Goal: Task Accomplishment & Management: Use online tool/utility

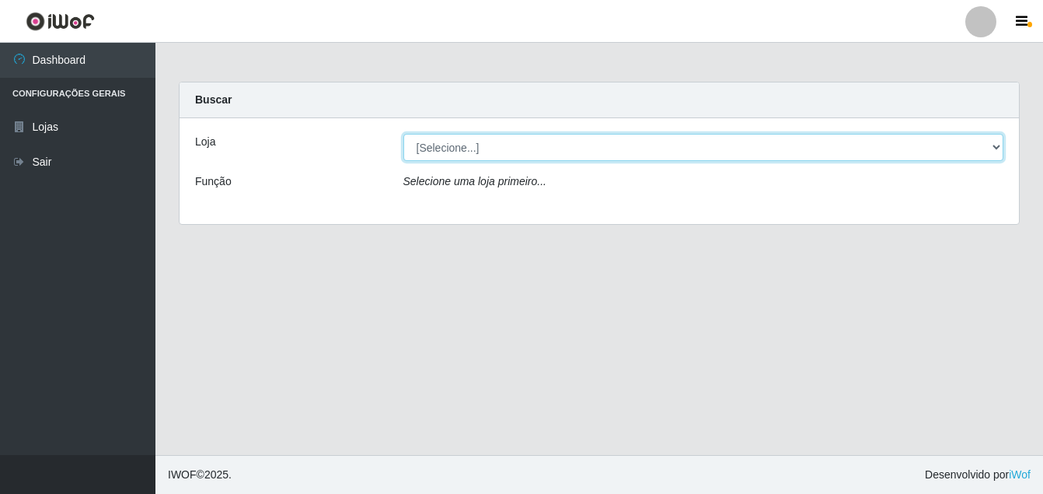
click at [417, 145] on select "[Selecione...] Ajubá Mercado" at bounding box center [704, 147] width 601 height 27
select select "402"
click at [404, 134] on select "[Selecione...] Ajubá Mercado" at bounding box center [704, 147] width 601 height 27
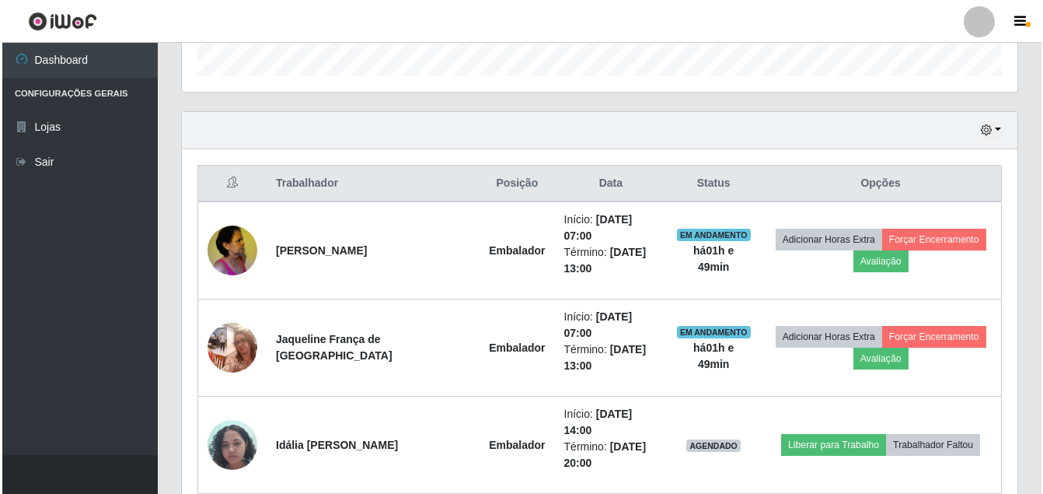
scroll to position [585, 0]
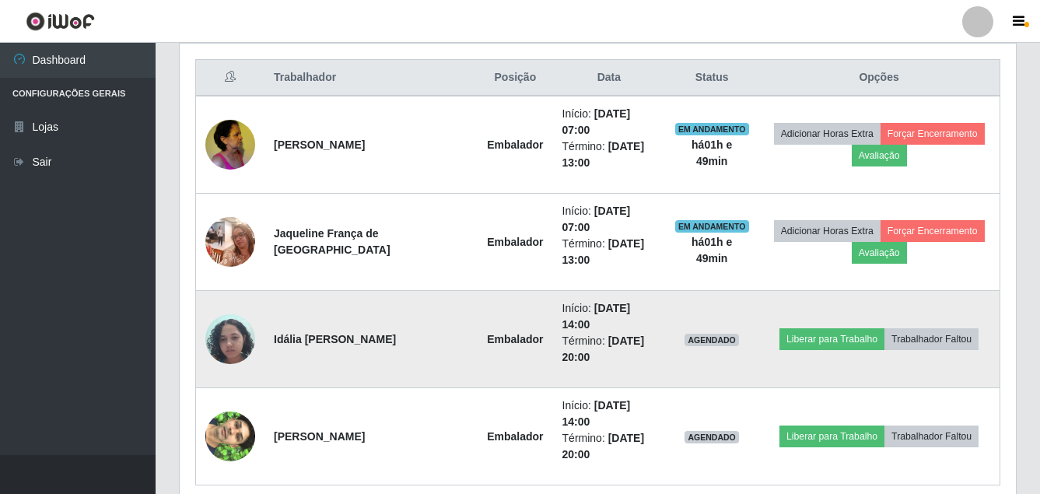
click at [215, 306] on img at bounding box center [230, 339] width 50 height 66
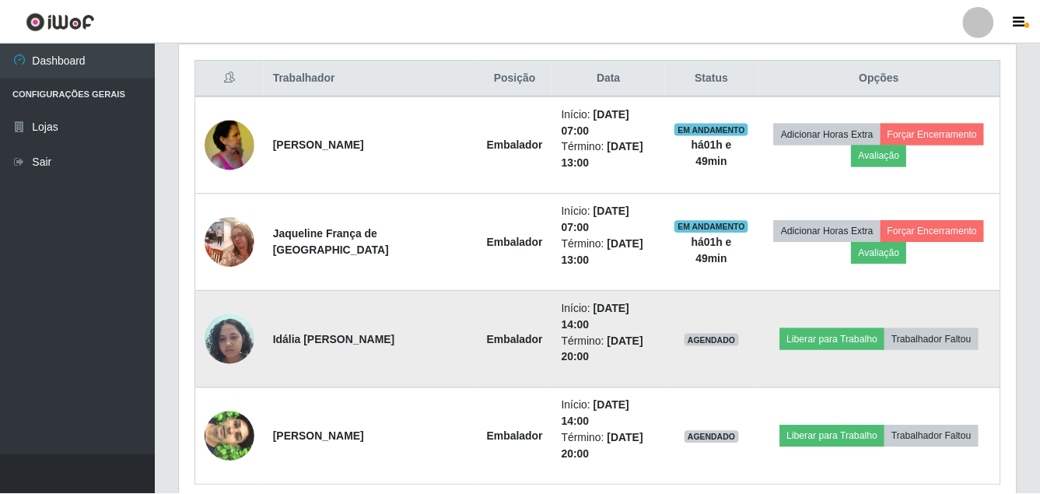
scroll to position [323, 828]
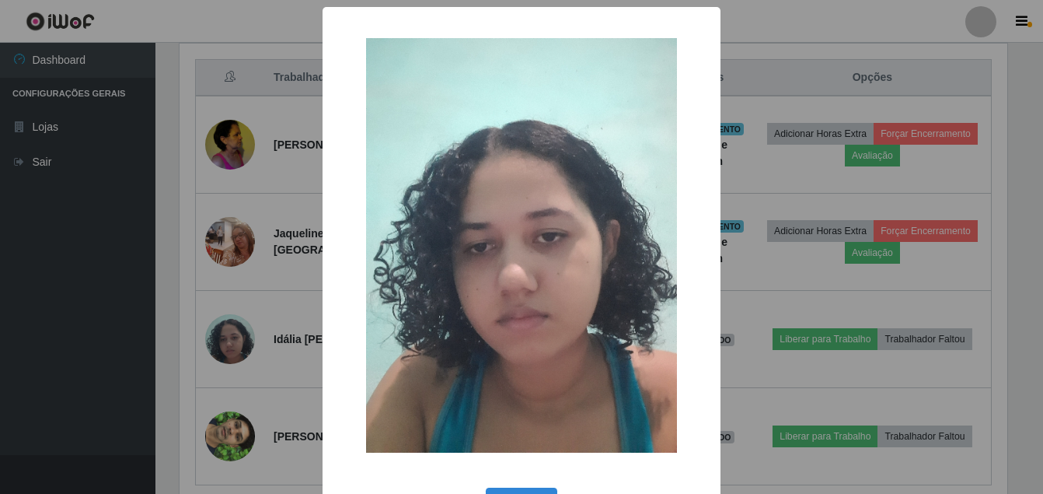
click at [211, 376] on div "× OK Cancel" at bounding box center [521, 247] width 1043 height 494
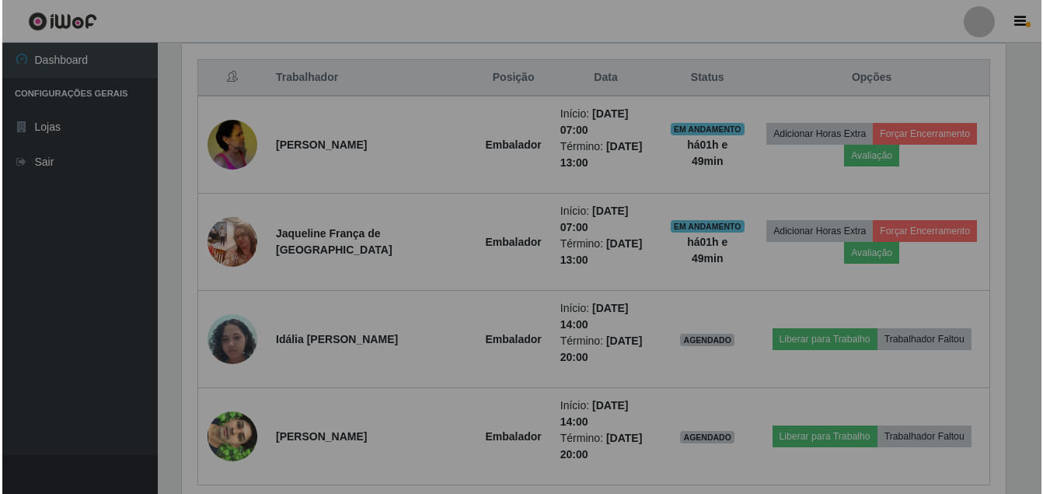
scroll to position [323, 836]
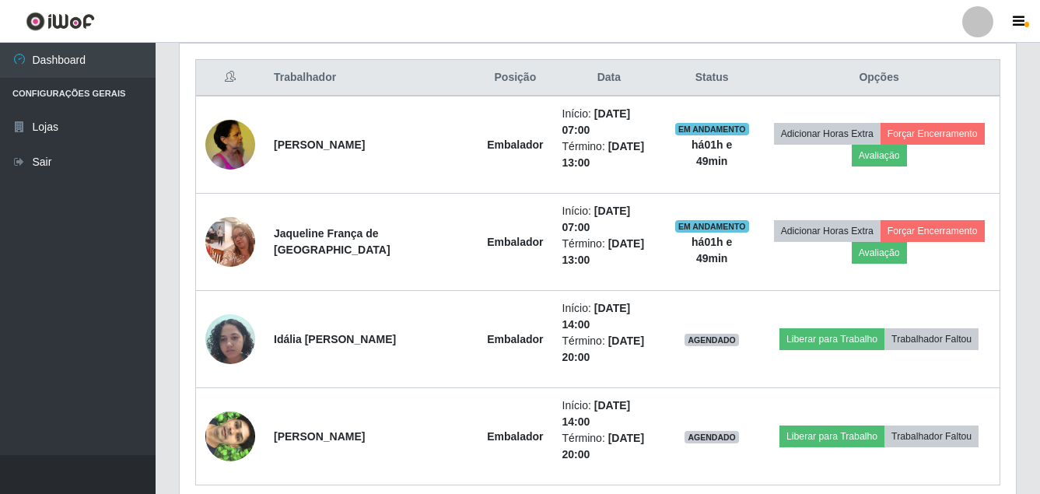
click at [211, 392] on img at bounding box center [230, 436] width 50 height 89
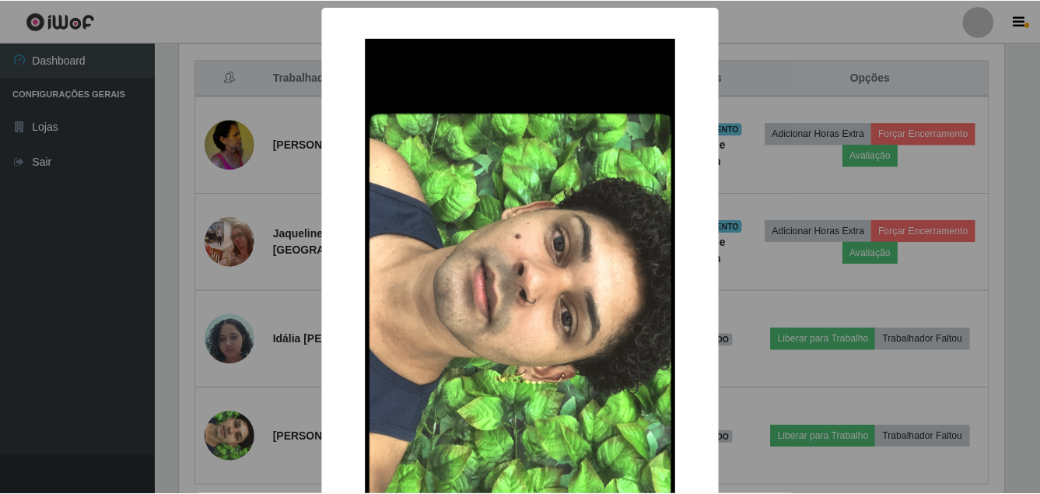
scroll to position [323, 828]
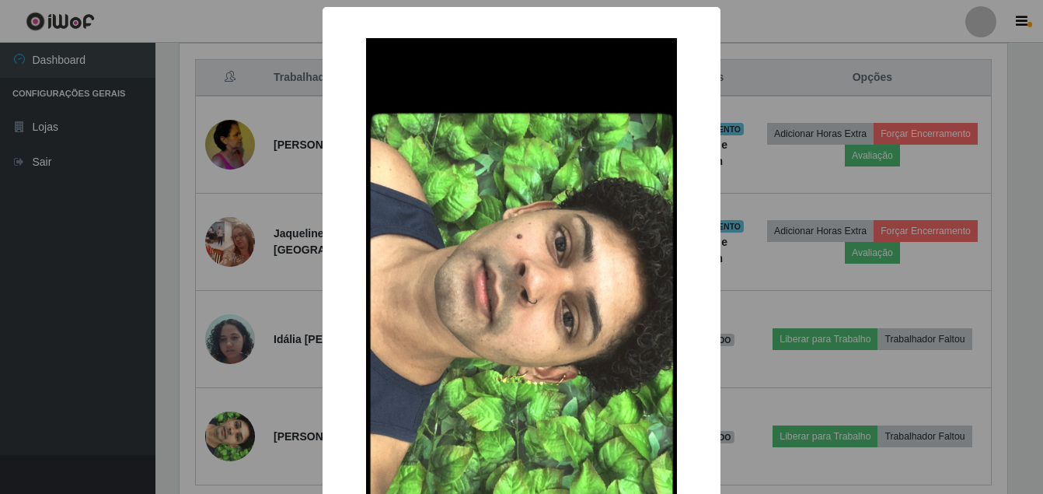
click at [232, 128] on div "× OK Cancel" at bounding box center [521, 247] width 1043 height 494
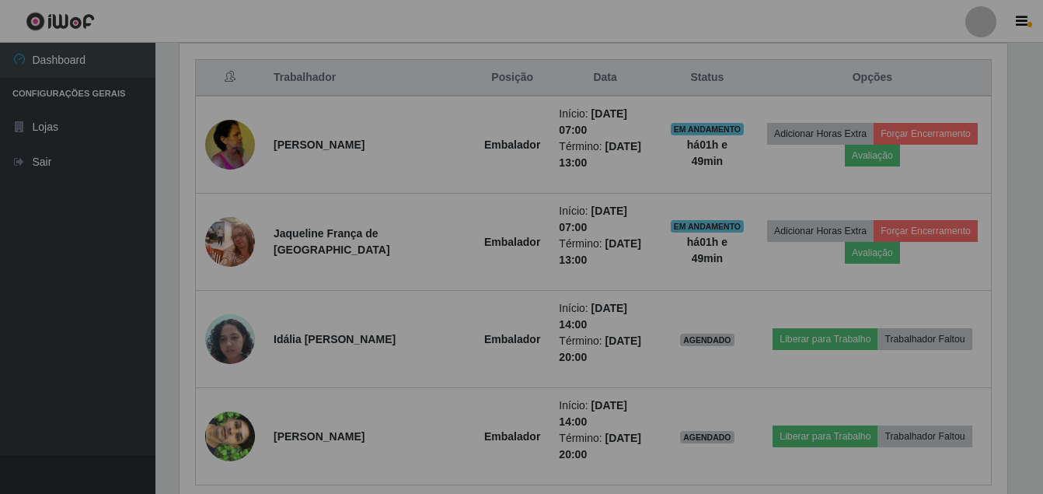
scroll to position [323, 836]
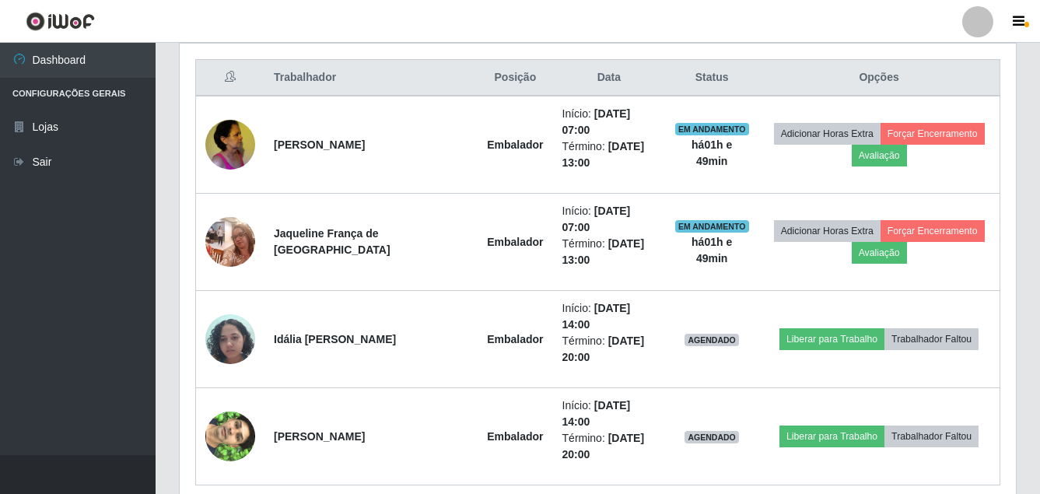
click at [232, 128] on img at bounding box center [230, 144] width 50 height 66
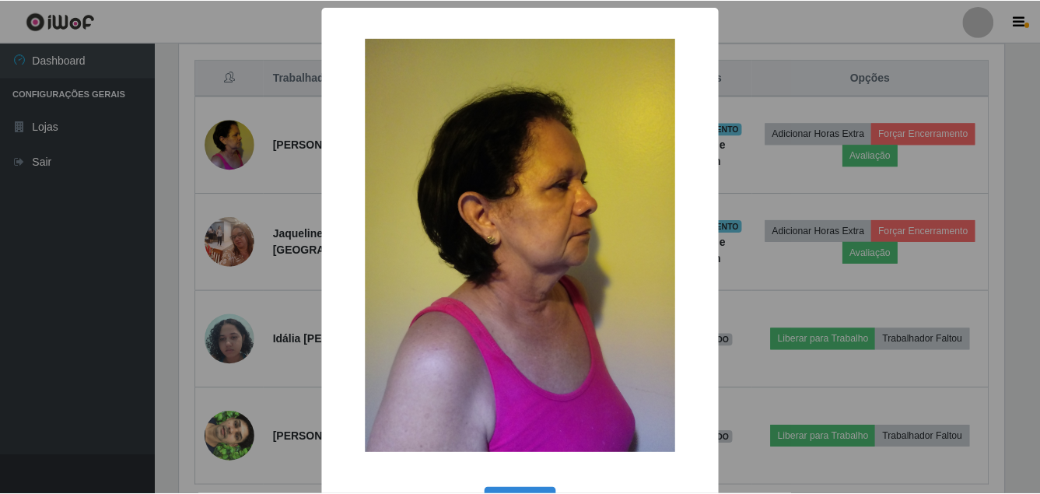
scroll to position [323, 828]
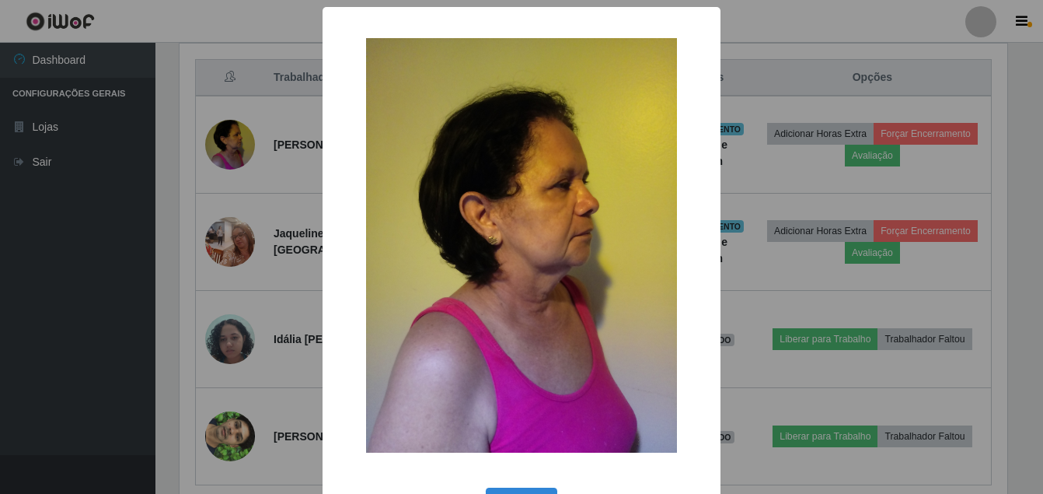
click at [222, 225] on div "× OK Cancel" at bounding box center [521, 247] width 1043 height 494
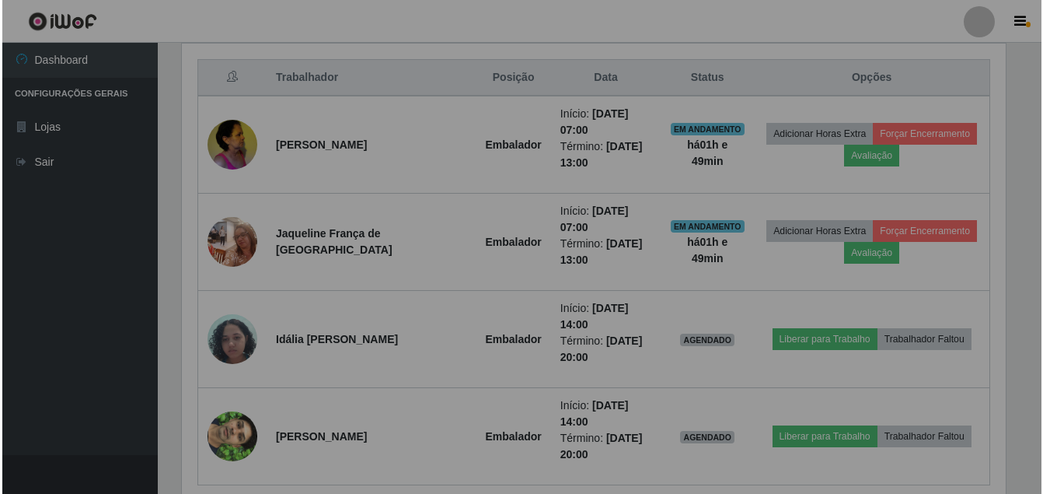
scroll to position [323, 836]
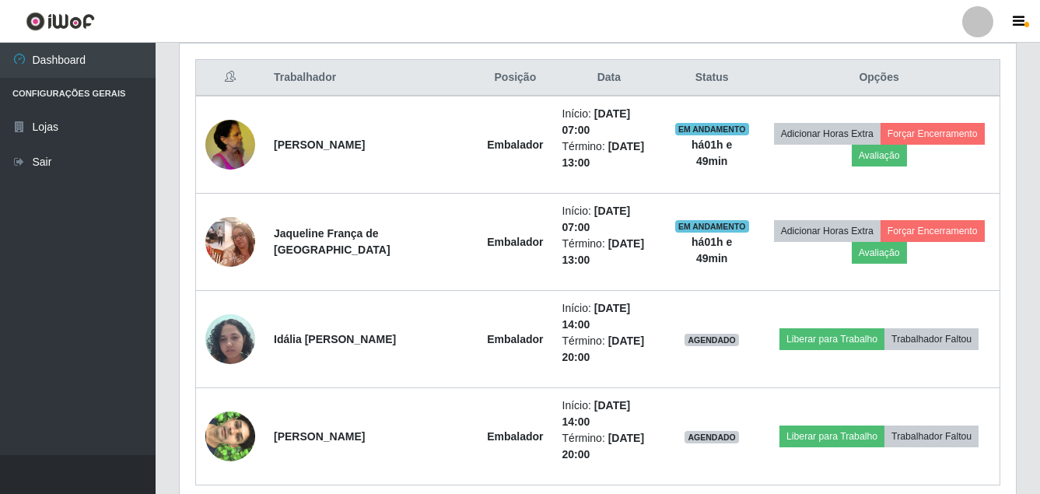
click at [222, 225] on img at bounding box center [230, 241] width 50 height 66
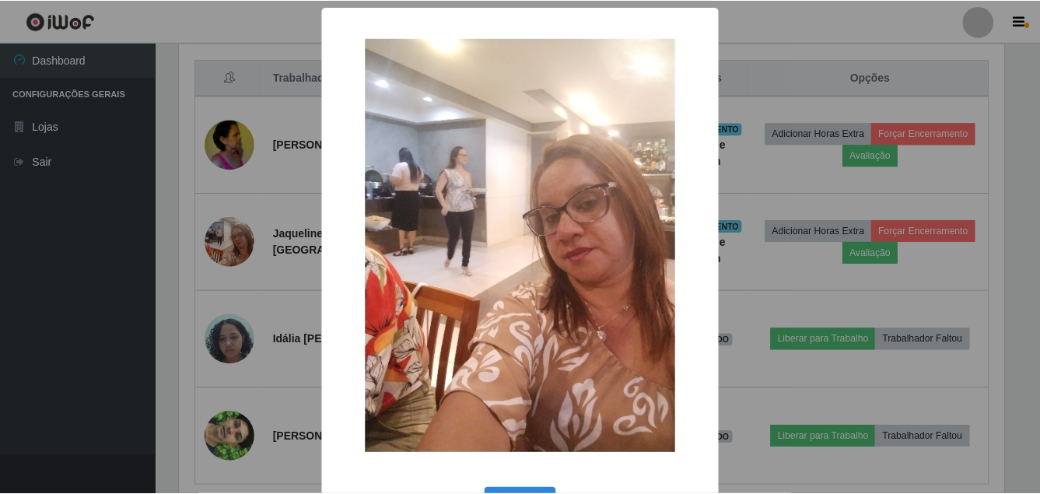
scroll to position [323, 828]
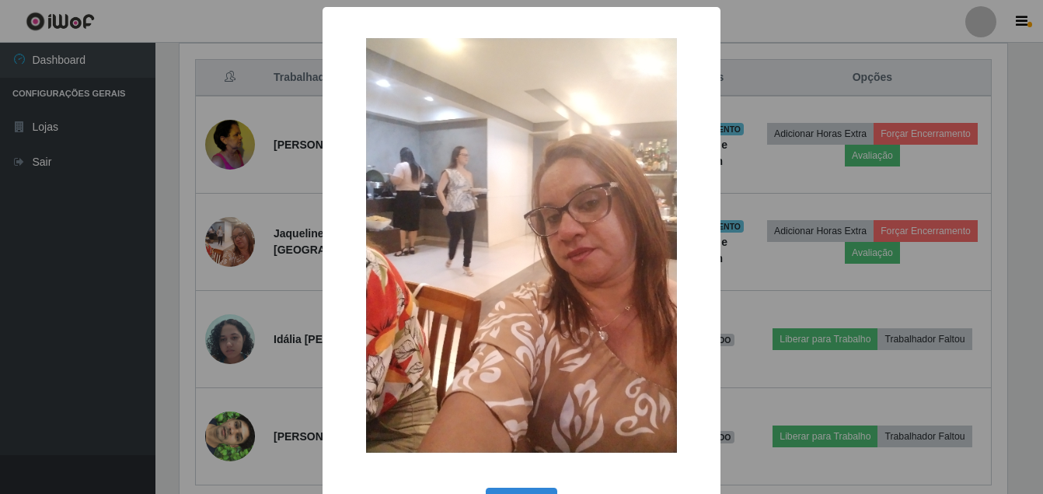
click at [230, 296] on div "× OK Cancel" at bounding box center [521, 247] width 1043 height 494
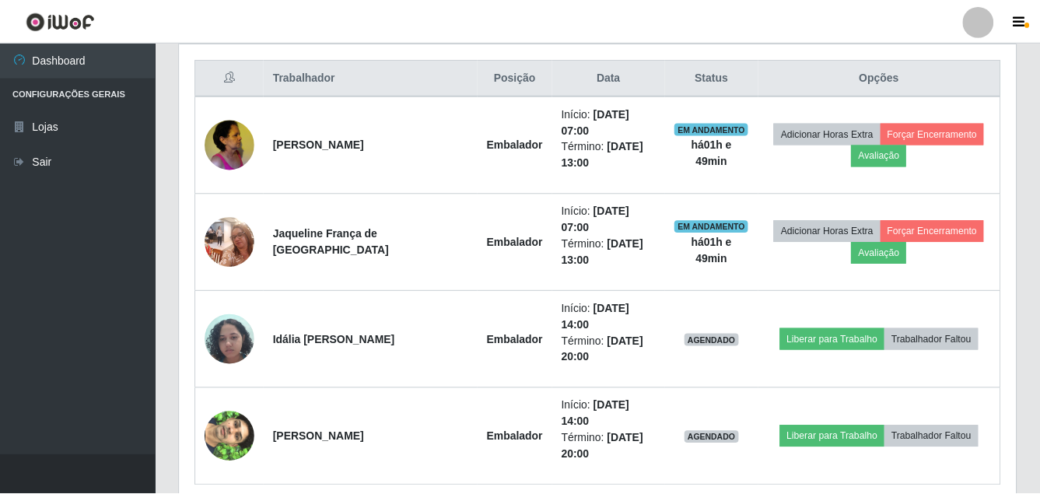
scroll to position [323, 836]
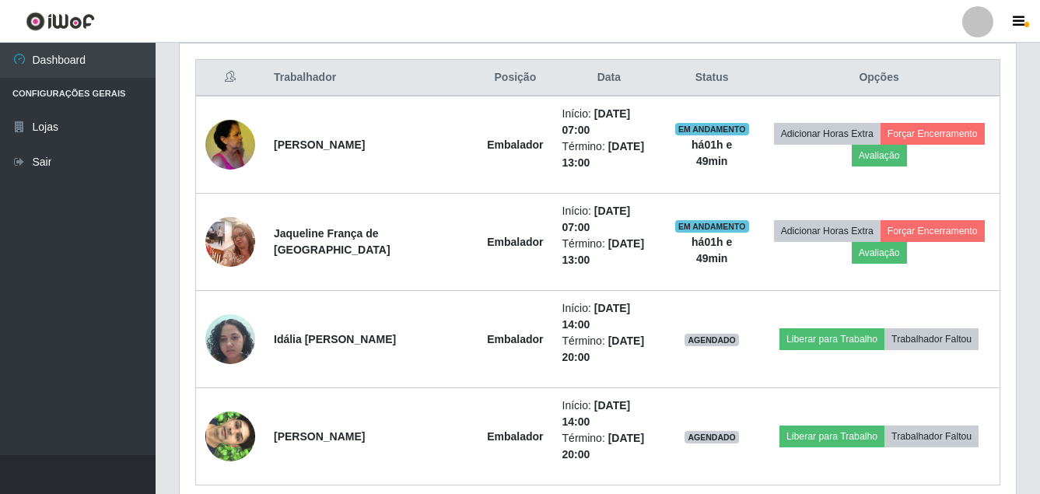
click at [230, 306] on img at bounding box center [230, 339] width 50 height 66
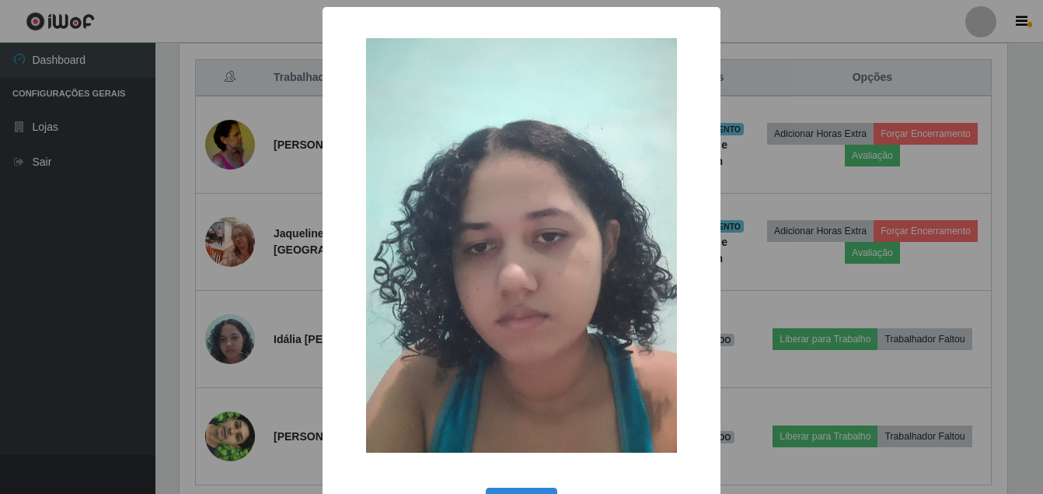
click at [68, 334] on div "× OK Cancel" at bounding box center [521, 247] width 1043 height 494
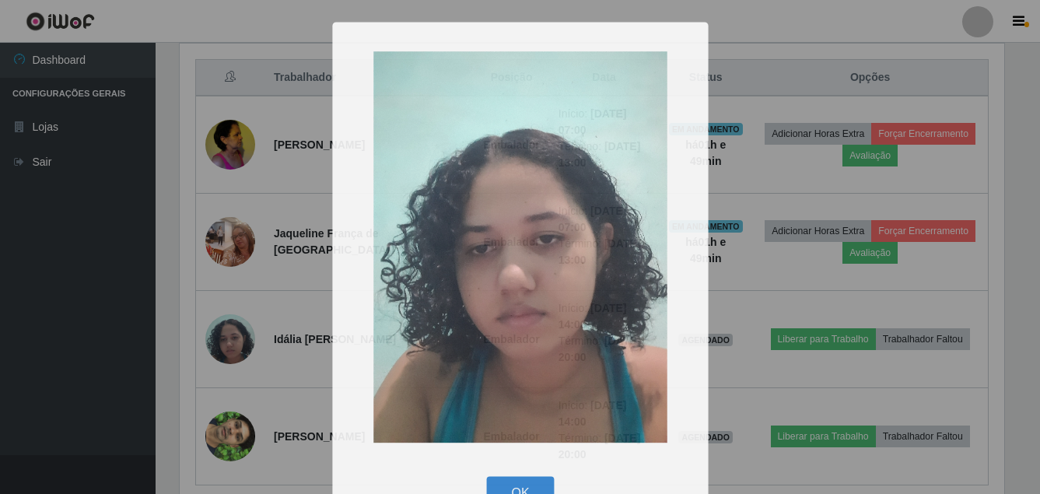
scroll to position [323, 836]
